Goal: Task Accomplishment & Management: Use online tool/utility

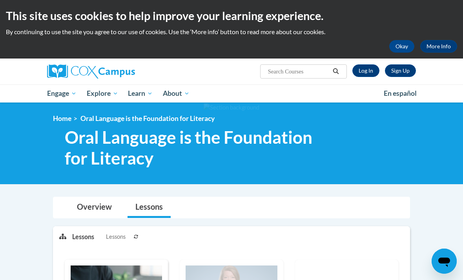
click at [366, 70] on link "Log In" at bounding box center [365, 70] width 27 height 13
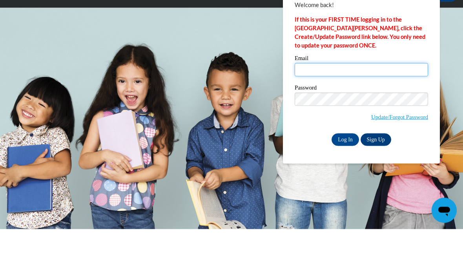
type input "sjack153@wildcat.fvsu.edu"
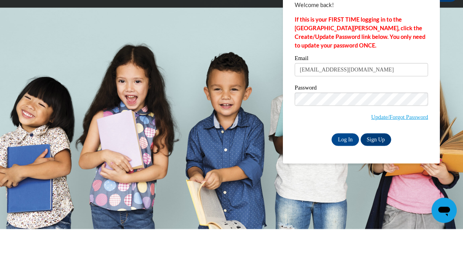
click at [345, 184] on input "Log In" at bounding box center [344, 190] width 27 height 13
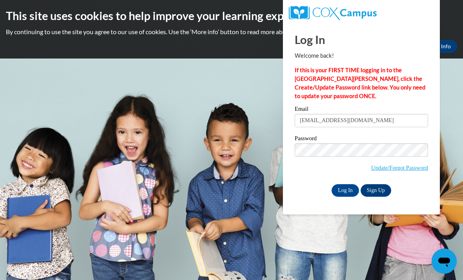
click at [343, 189] on input "Log In" at bounding box center [344, 190] width 27 height 13
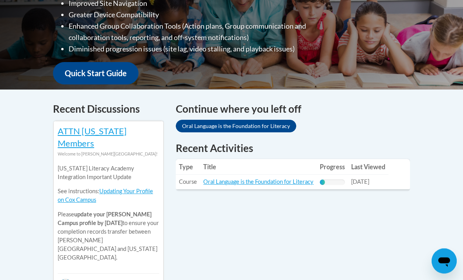
scroll to position [257, 0]
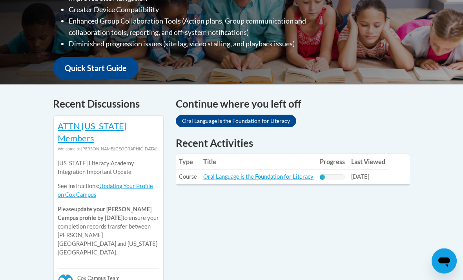
click at [271, 179] on link "Oral Language is the Foundation for Literacy" at bounding box center [258, 176] width 110 height 7
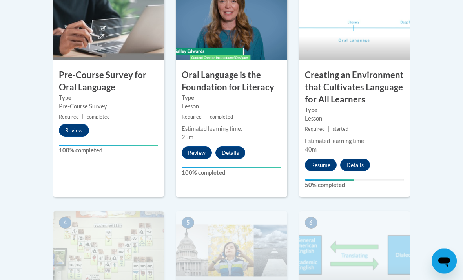
click at [324, 162] on button "Resume" at bounding box center [321, 165] width 32 height 13
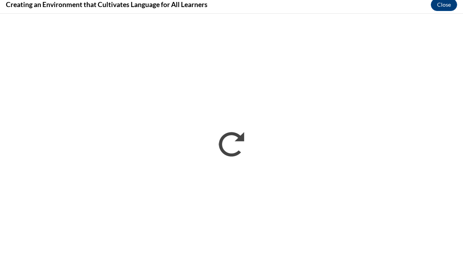
scroll to position [340, 0]
